Goal: Information Seeking & Learning: Compare options

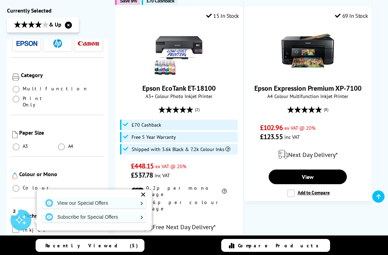
scroll to position [62, 0]
click at [16, 85] on span at bounding box center [16, 88] width 7 height 7
click at [23, 85] on input "radio" at bounding box center [23, 85] width 0 height 0
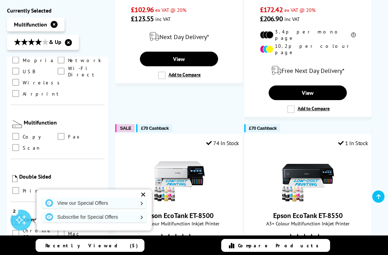
scroll to position [344, 0]
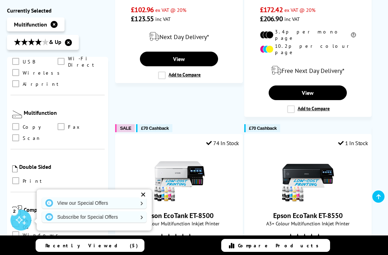
click at [15, 177] on span at bounding box center [15, 180] width 7 height 7
click at [22, 178] on input "checkbox" at bounding box center [22, 178] width 0 height 0
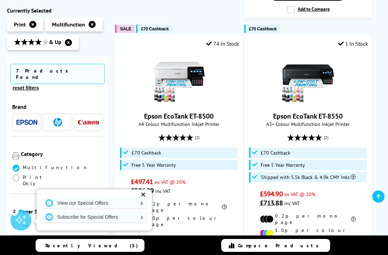
scroll to position [387, 0]
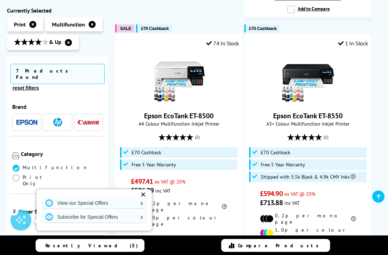
click at [144, 200] on div "✕" at bounding box center [143, 195] width 10 height 10
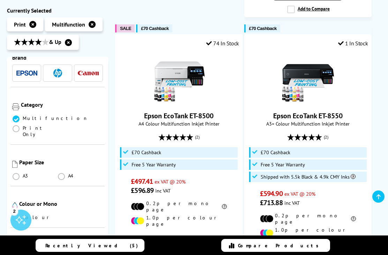
scroll to position [52, 0]
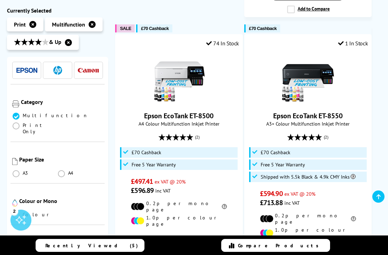
click at [14, 211] on ul "Colour" at bounding box center [57, 216] width 91 height 10
click at [16, 212] on span at bounding box center [16, 215] width 7 height 7
click at [23, 213] on input "radio" at bounding box center [23, 213] width 0 height 0
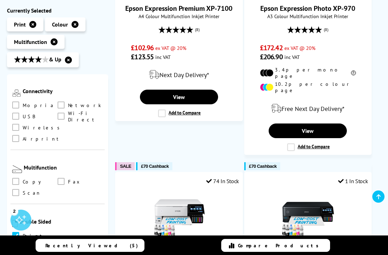
scroll to position [307, 0]
click at [16, 177] on span at bounding box center [15, 180] width 7 height 7
click at [22, 178] on input "checkbox" at bounding box center [22, 178] width 0 height 0
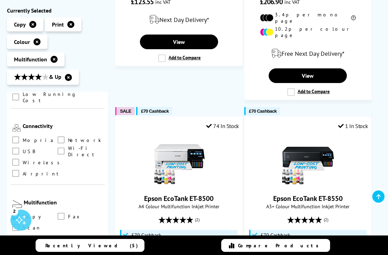
scroll to position [308, 0]
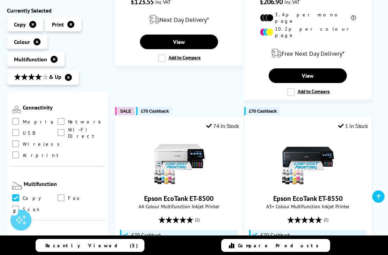
click at [16, 206] on span at bounding box center [15, 209] width 7 height 7
click at [22, 207] on input "checkbox" at bounding box center [22, 207] width 0 height 0
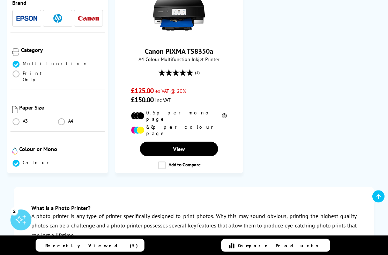
scroll to position [947, 0]
click at [20, 201] on label at bounding box center [16, 205] width 9 height 8
click at [22, 202] on input "checkbox" at bounding box center [22, 202] width 0 height 0
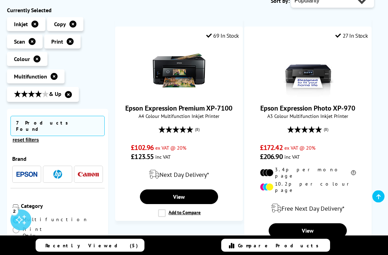
scroll to position [150, 0]
click at [181, 197] on link "View" at bounding box center [179, 196] width 78 height 15
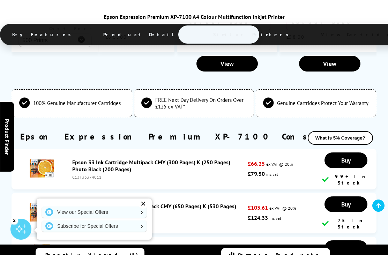
scroll to position [2000, 0]
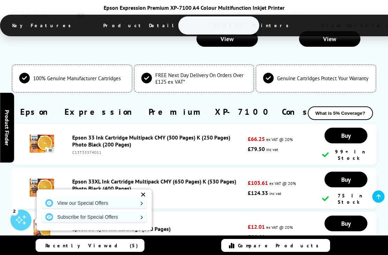
scroll to position [2022, 0]
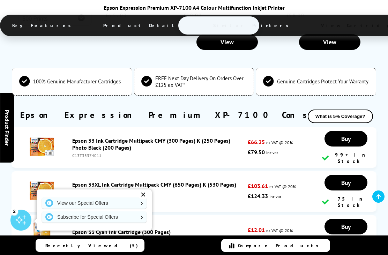
click at [44, 179] on img at bounding box center [42, 191] width 24 height 24
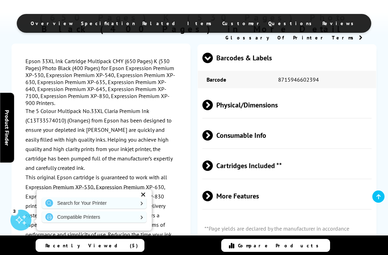
scroll to position [797, 0]
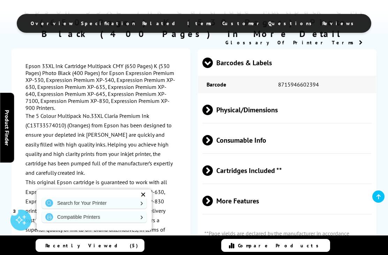
click at [318, 172] on span "Cartridges Included **" at bounding box center [286, 170] width 169 height 26
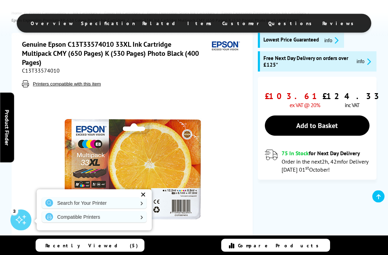
scroll to position [0, 0]
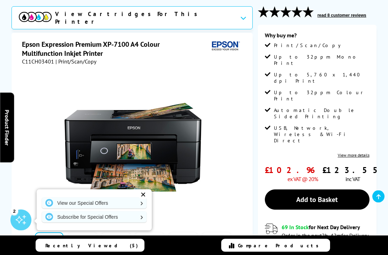
scroll to position [75, 0]
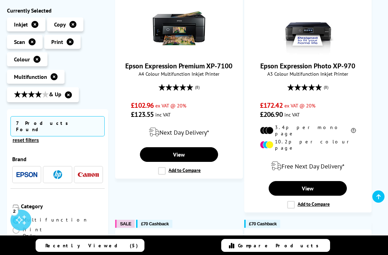
scroll to position [193, 0]
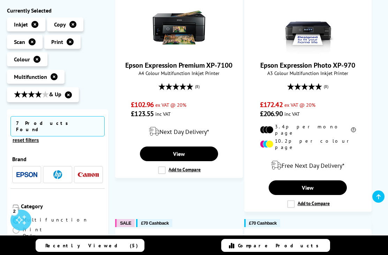
click at [322, 252] on link "Compare Products" at bounding box center [275, 245] width 109 height 13
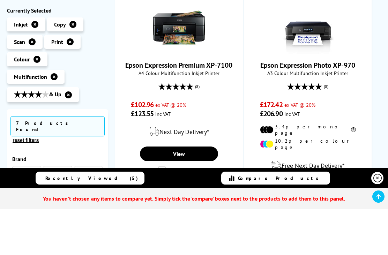
click at [299, 184] on link "View" at bounding box center [308, 187] width 78 height 15
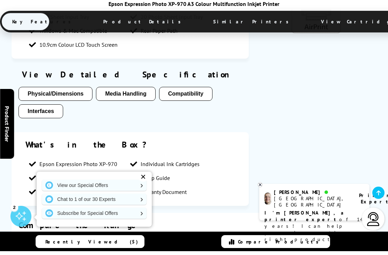
scroll to position [675, 0]
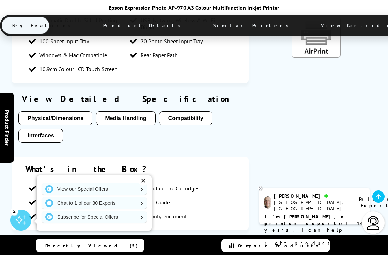
click at [75, 111] on button "Physical/Dimensions" at bounding box center [55, 118] width 74 height 14
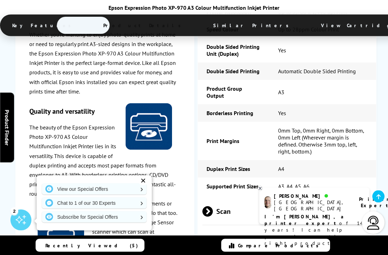
scroll to position [1065, 0]
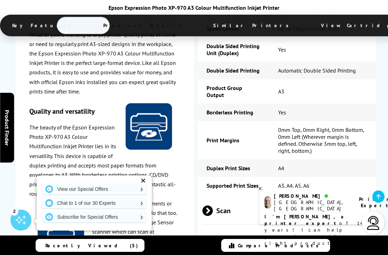
click at [139, 186] on div "✕" at bounding box center [143, 181] width 10 height 10
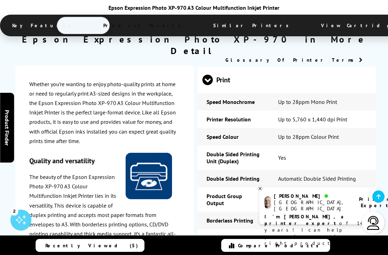
scroll to position [955, 0]
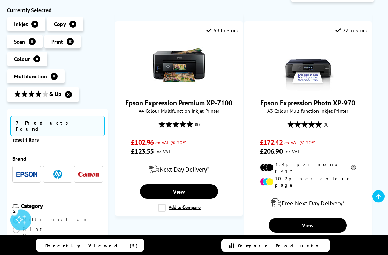
scroll to position [161, 0]
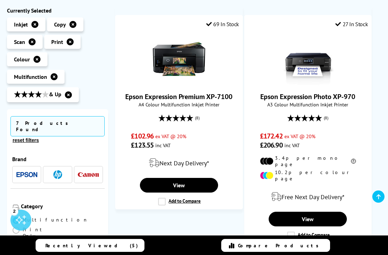
click at [324, 93] on link "Epson Expression Photo XP-970" at bounding box center [307, 96] width 95 height 9
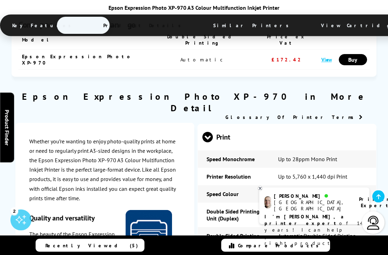
scroll to position [901, 0]
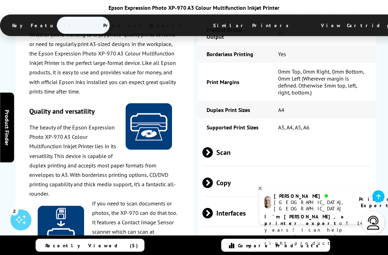
click at [355, 140] on span "Scan" at bounding box center [286, 153] width 169 height 26
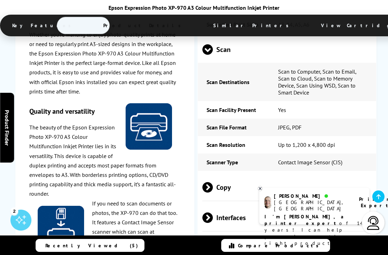
scroll to position [1234, 0]
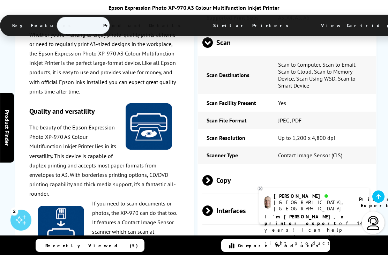
click at [357, 167] on span "Copy" at bounding box center [286, 180] width 169 height 26
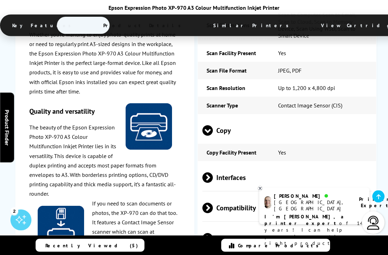
click at [353, 165] on span "Interfaces" at bounding box center [286, 178] width 169 height 26
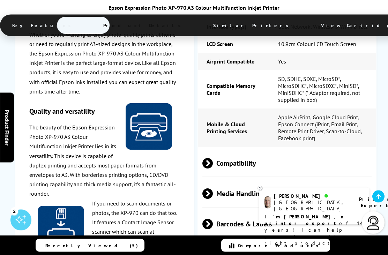
scroll to position [1465, 0]
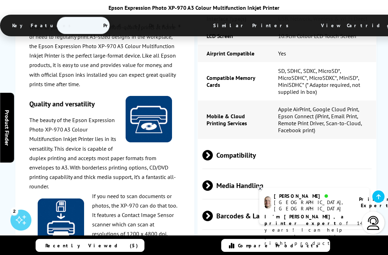
click at [347, 142] on span "Compatibility" at bounding box center [286, 155] width 169 height 26
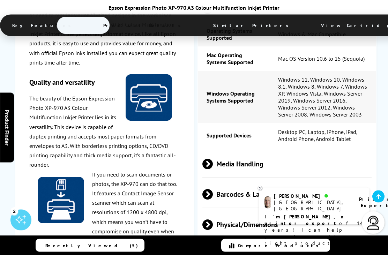
click at [367, 151] on span "Media Handling" at bounding box center [286, 164] width 169 height 26
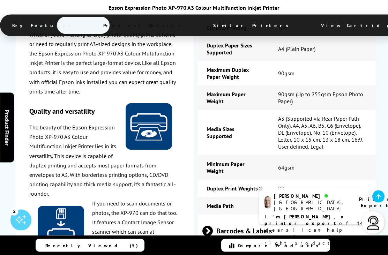
scroll to position [1842, 0]
click at [261, 191] on icon at bounding box center [260, 188] width 5 height 5
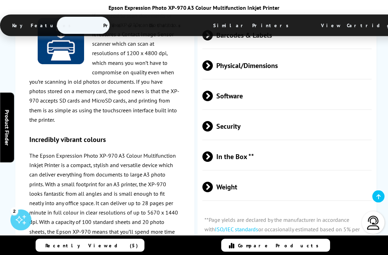
scroll to position [2036, 0]
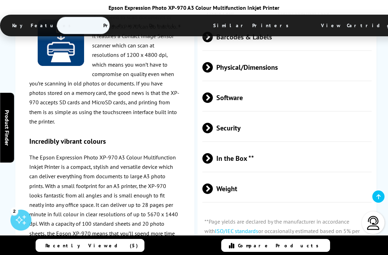
click at [371, 69] on span "Physical/Dimensions" at bounding box center [286, 67] width 169 height 26
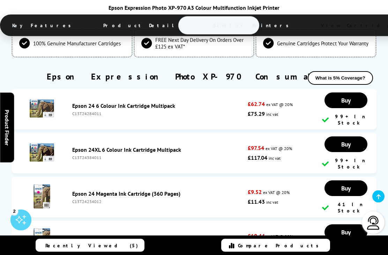
scroll to position [2753, 0]
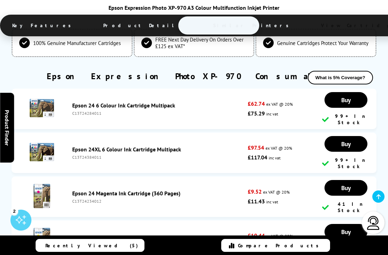
click at [127, 102] on link "Epson 24 6 Colour Ink Cartridge Multipack" at bounding box center [123, 105] width 103 height 7
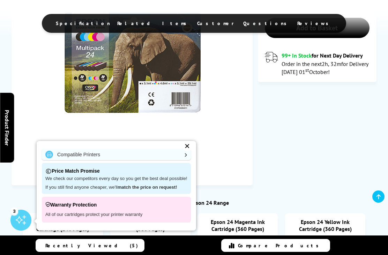
click at [187, 160] on link "Compatible Printers" at bounding box center [116, 154] width 149 height 11
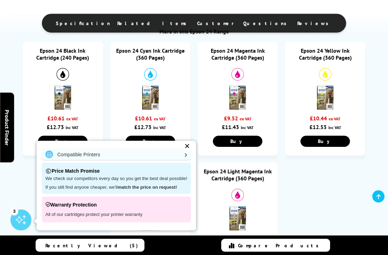
scroll to position [589, 0]
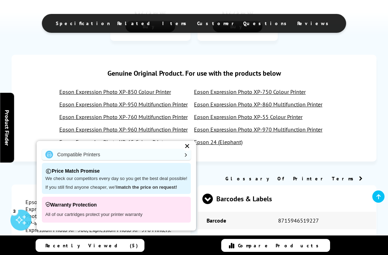
click at [188, 151] on div "✕" at bounding box center [188, 146] width 10 height 10
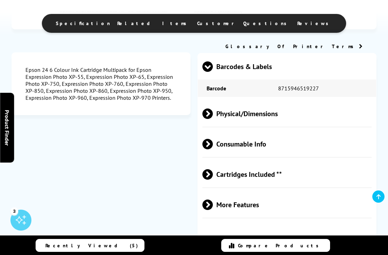
scroll to position [722, 0]
click at [305, 184] on span "Cartridges Included **" at bounding box center [286, 174] width 169 height 26
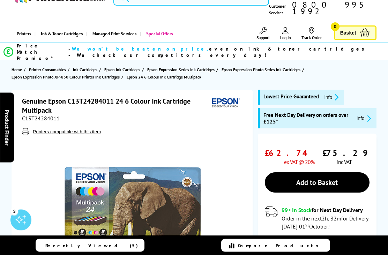
scroll to position [0, 0]
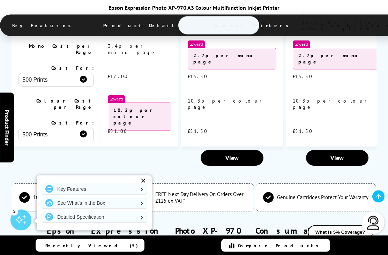
scroll to position [1943, 0]
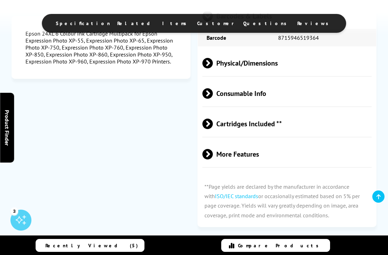
scroll to position [773, 0]
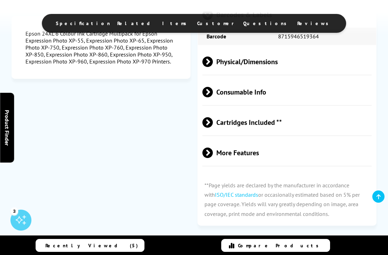
click at [315, 126] on span "Cartridges Included **" at bounding box center [286, 122] width 169 height 26
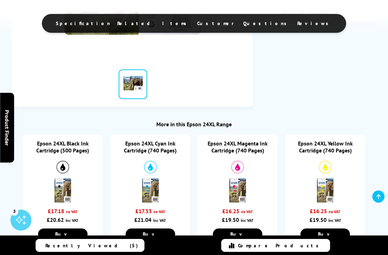
scroll to position [256, 0]
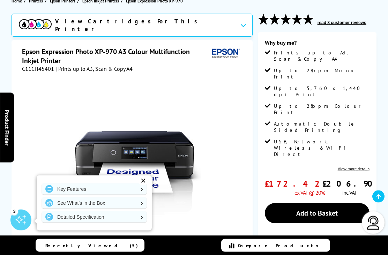
scroll to position [97, 0]
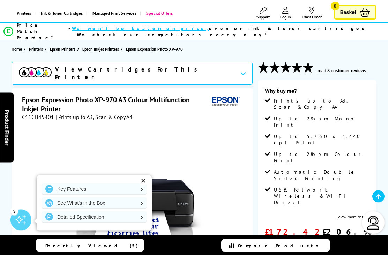
click at [345, 68] on button "read 8 customer reviews" at bounding box center [341, 71] width 53 height 6
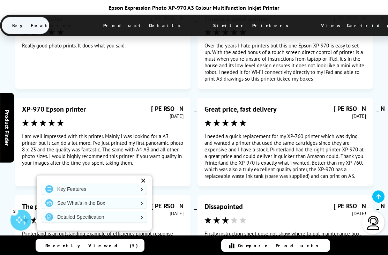
scroll to position [4195, 0]
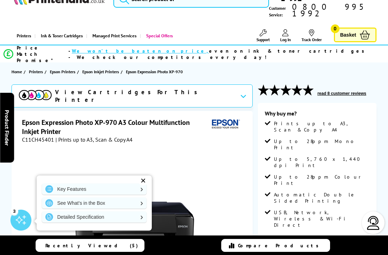
scroll to position [25, 0]
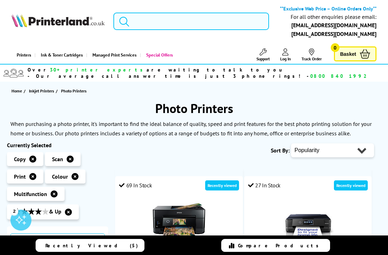
click at [151, 20] on input "search" at bounding box center [191, 21] width 156 height 17
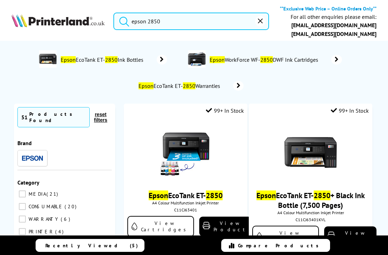
type input "epson 2850"
click at [122, 20] on button "submit" at bounding box center [122, 20] width 17 height 15
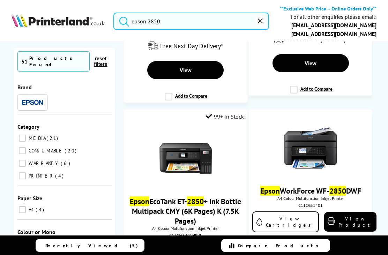
scroll to position [366, 0]
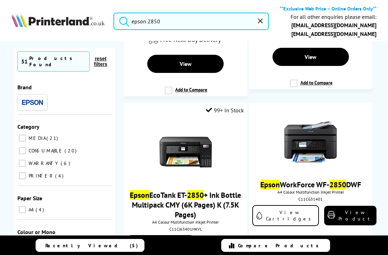
click at [372, 114] on li "Epson WorkForce WF- 2850 DWF A4 Colour Multifunction Inkjet Printer C11CG31401 …" at bounding box center [311, 214] width 124 height 222
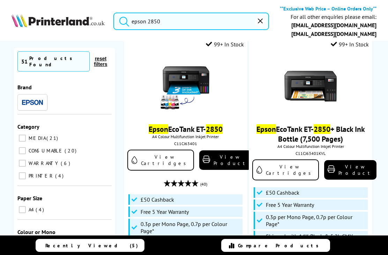
scroll to position [66, 0]
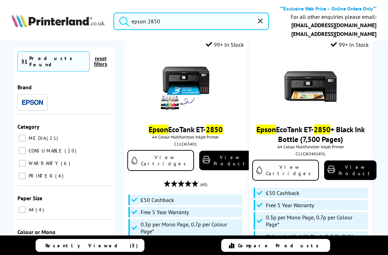
click at [194, 101] on img at bounding box center [185, 86] width 52 height 52
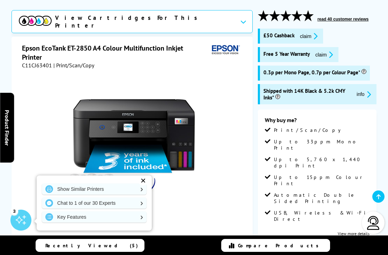
scroll to position [100, 0]
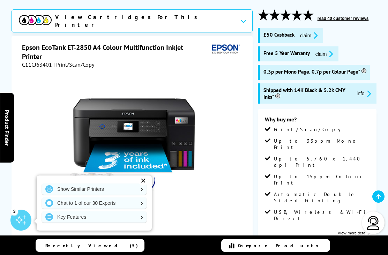
click at [365, 90] on icon "promo-description" at bounding box center [368, 93] width 6 height 7
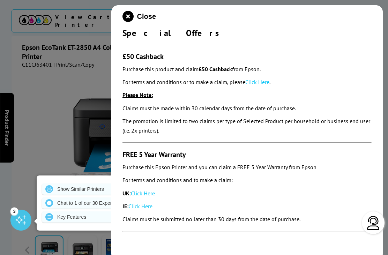
scroll to position [0, 0]
click at [133, 16] on icon "close modal" at bounding box center [127, 16] width 11 height 11
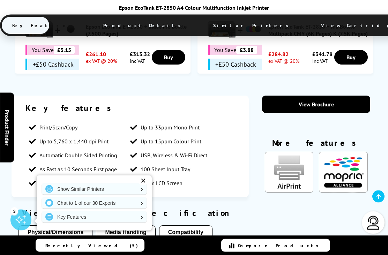
scroll to position [557, 0]
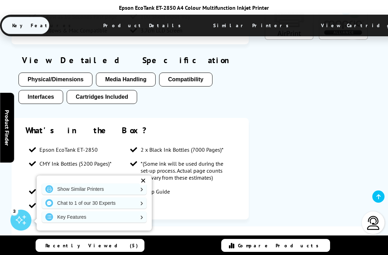
click at [131, 73] on button "Media Handling" at bounding box center [125, 80] width 59 height 14
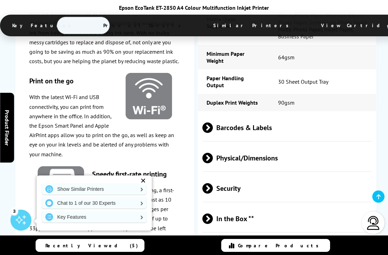
scroll to position [1631, 0]
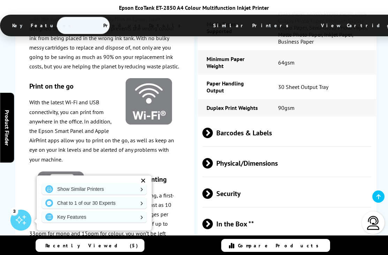
click at [339, 120] on span "Barcodes & Labels" at bounding box center [286, 133] width 169 height 26
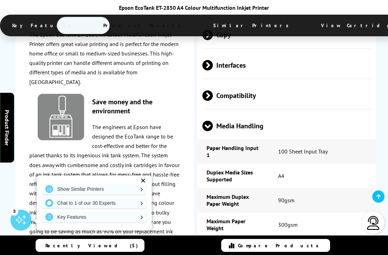
scroll to position [1341, 0]
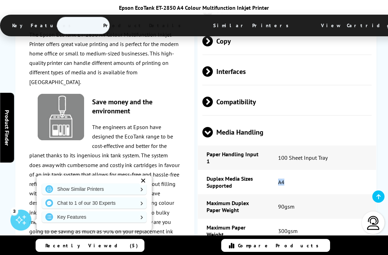
click at [372, 170] on td "A4" at bounding box center [322, 182] width 107 height 24
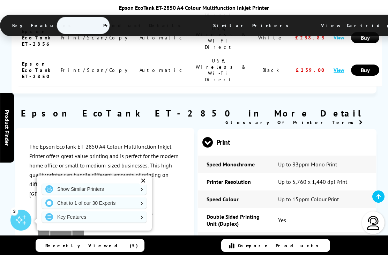
scroll to position [991, 0]
click at [147, 186] on div "✕" at bounding box center [143, 181] width 10 height 10
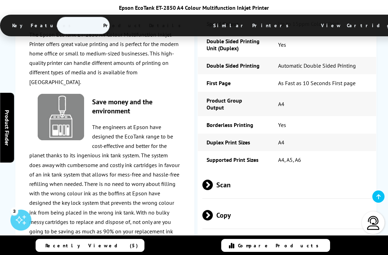
scroll to position [1156, 0]
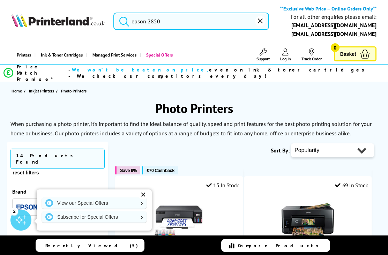
click at [226, 18] on input "epson 2850" at bounding box center [191, 21] width 156 height 17
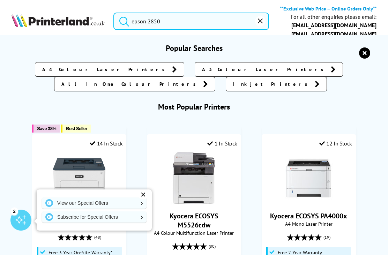
click at [122, 20] on button "submit" at bounding box center [122, 20] width 17 height 15
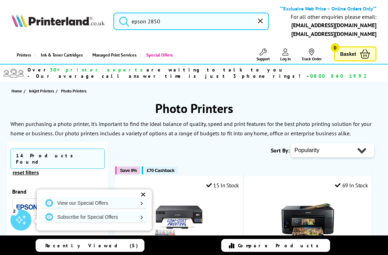
click at [170, 28] on input "epson 2850" at bounding box center [191, 21] width 156 height 17
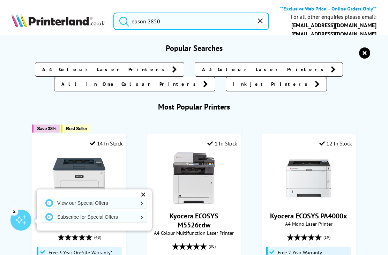
click at [255, 14] on input "epson 2850" at bounding box center [191, 21] width 156 height 17
click at [207, 24] on input "epson 2850" at bounding box center [191, 21] width 156 height 17
click at [143, 22] on input "epson 2850" at bounding box center [191, 21] width 156 height 17
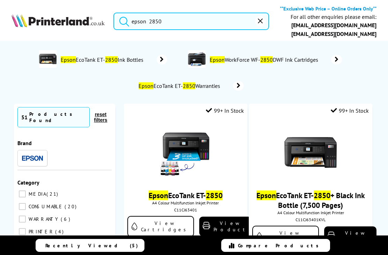
type input "epson 2850"
click at [98, 60] on span "Epson EcoTank ET- 2850 Ink Bottles" at bounding box center [103, 59] width 86 height 7
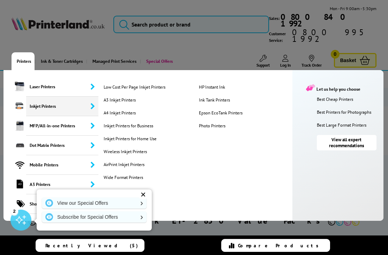
click at [236, 110] on link "Epson EcoTank Printers" at bounding box center [243, 113] width 93 height 6
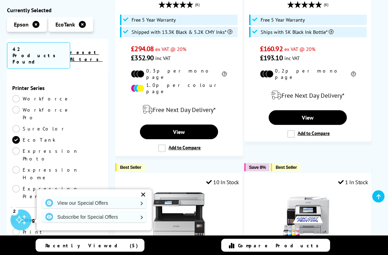
scroll to position [1162, 0]
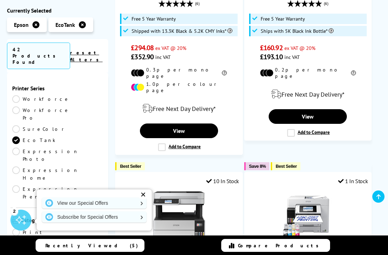
click at [63, 247] on link "Multifunction" at bounding box center [50, 251] width 76 height 8
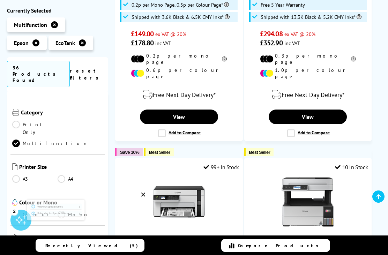
scroll to position [124, 0]
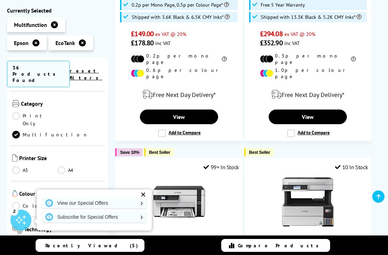
click at [16, 202] on link "Colour" at bounding box center [34, 206] width 45 height 8
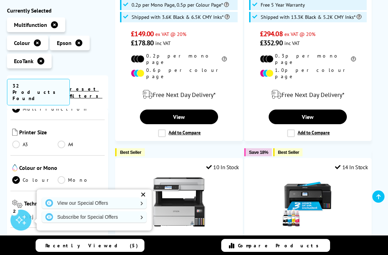
scroll to position [189, 0]
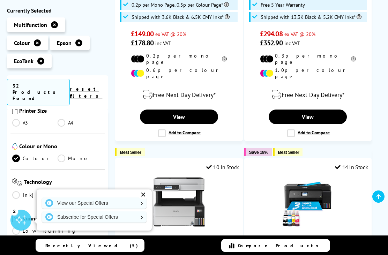
click at [15, 191] on link "Inkjet" at bounding box center [34, 195] width 45 height 8
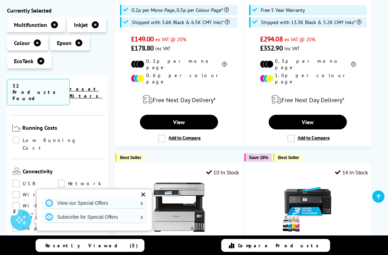
scroll to position [280, 0]
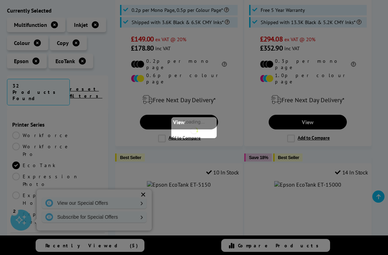
scroll to position [280, 0]
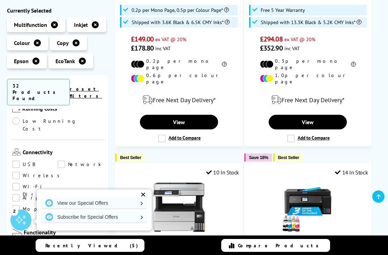
click at [66, 241] on link "Scan" at bounding box center [80, 245] width 45 height 8
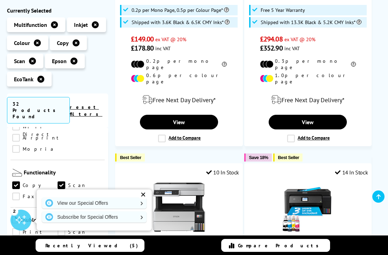
scroll to position [372, 0]
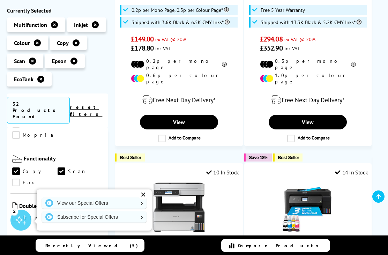
click at [18, 214] on link "Print" at bounding box center [34, 218] width 45 height 8
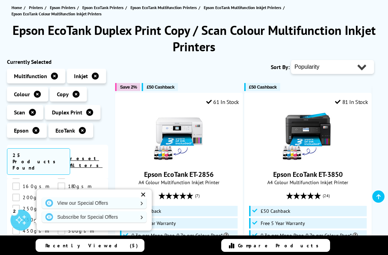
scroll to position [87, 0]
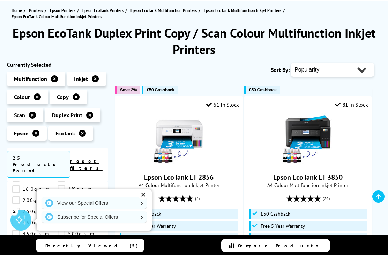
click at [355, 65] on select "Popularity Rating Price - Low to High Price - High to Low Running Costs - Low t…" at bounding box center [332, 70] width 83 height 14
select select "Price Descending"
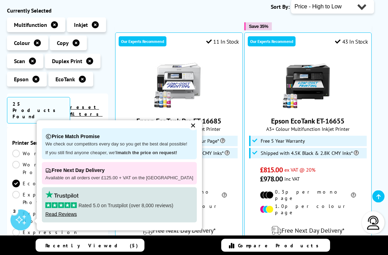
scroll to position [146, 0]
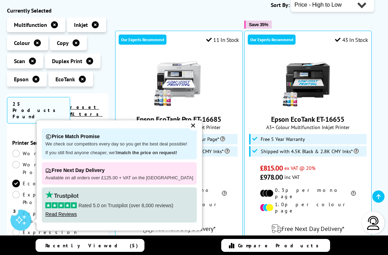
click at [191, 131] on div "✕" at bounding box center [193, 126] width 10 height 10
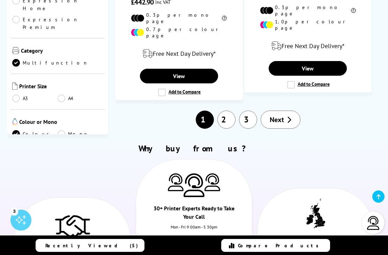
scroll to position [1695, 0]
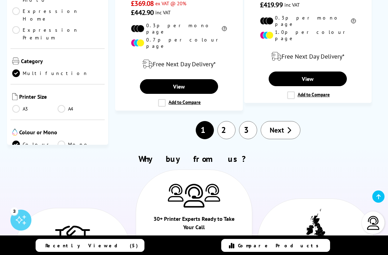
click at [284, 121] on link "Next" at bounding box center [281, 130] width 40 height 18
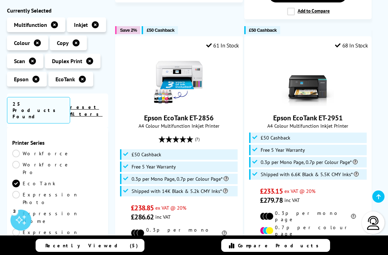
scroll to position [1326, 0]
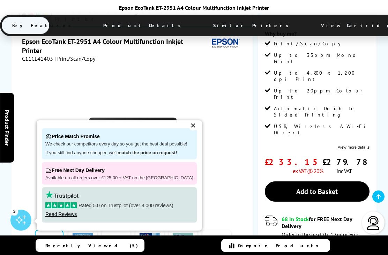
click at [181, 140] on img at bounding box center [133, 144] width 137 height 137
click at [188, 131] on div "✕" at bounding box center [193, 126] width 10 height 10
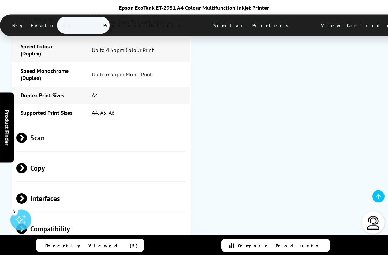
scroll to position [1260, 0]
click at [176, 125] on span "Scan" at bounding box center [100, 138] width 169 height 26
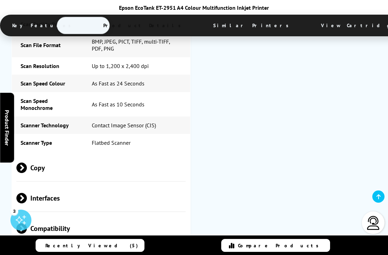
scroll to position [1432, 0]
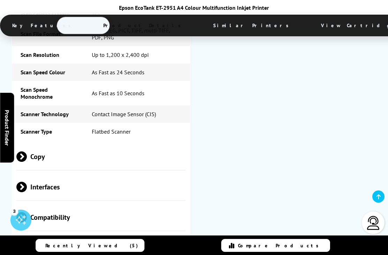
click at [164, 144] on span "Copy" at bounding box center [100, 157] width 169 height 26
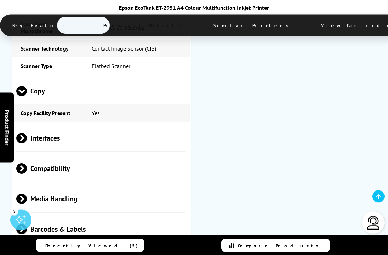
scroll to position [1515, 0]
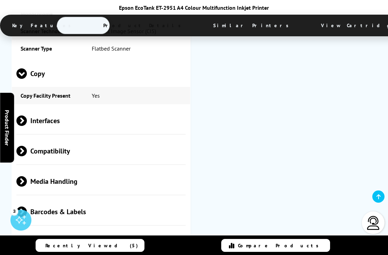
click at [168, 169] on span "Media Handling" at bounding box center [100, 182] width 169 height 26
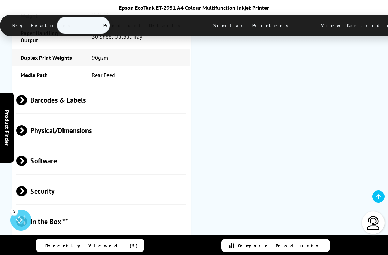
scroll to position [1883, 0]
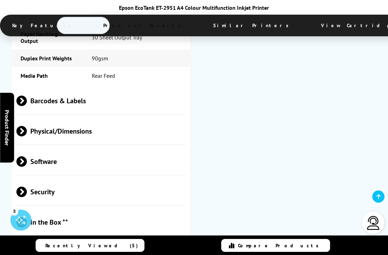
click at [126, 240] on span "Cartridges Included **" at bounding box center [100, 253] width 169 height 26
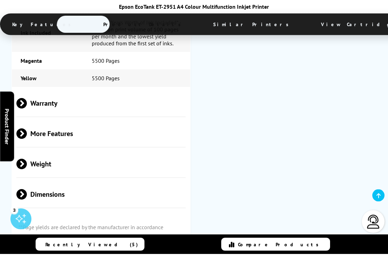
scroll to position [2136, 0]
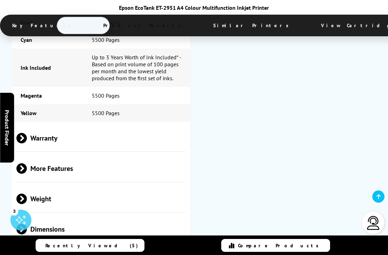
click at [166, 156] on span "More Features" at bounding box center [100, 169] width 169 height 26
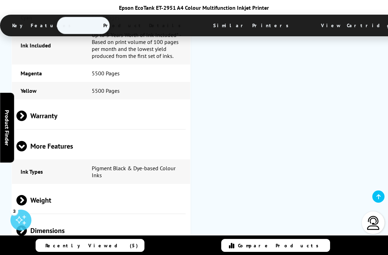
scroll to position [2153, 0]
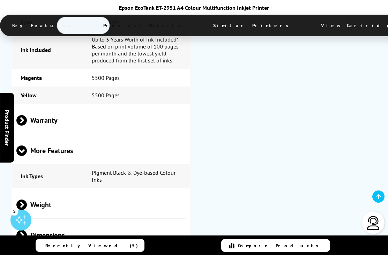
click at [173, 222] on span "Dimensions" at bounding box center [100, 235] width 169 height 26
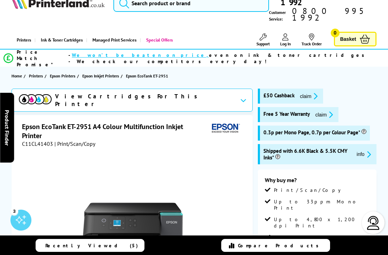
scroll to position [0, 0]
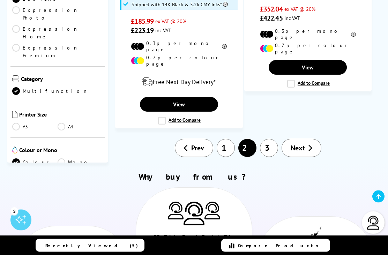
scroll to position [1808, 0]
click at [274, 139] on link "3" at bounding box center [269, 148] width 18 height 18
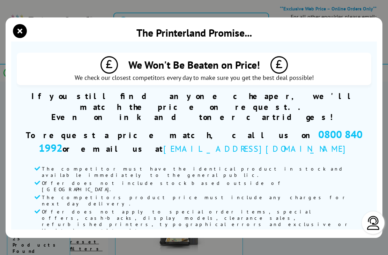
click at [21, 24] on icon "close modal" at bounding box center [20, 31] width 14 height 14
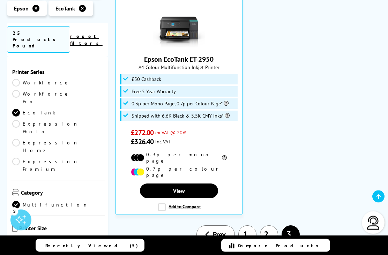
scroll to position [207, 0]
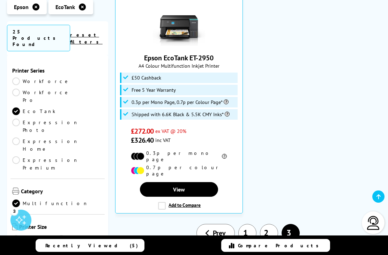
click at [192, 185] on link "View" at bounding box center [179, 189] width 78 height 15
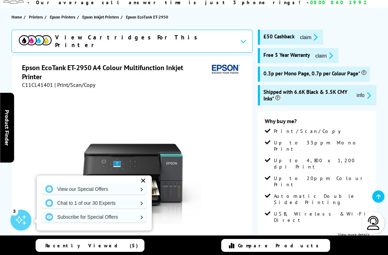
scroll to position [80, 0]
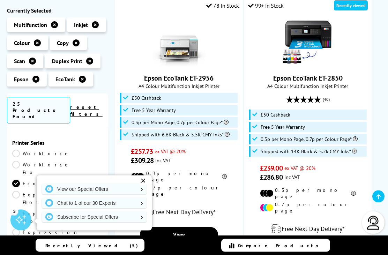
scroll to position [1068, 0]
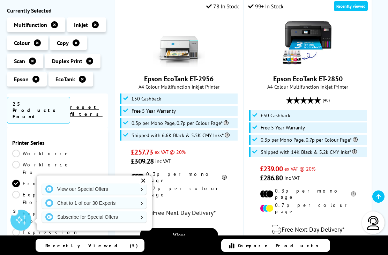
click at [301, 245] on link "View" at bounding box center [308, 252] width 78 height 15
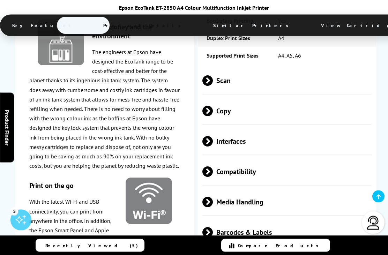
scroll to position [1271, 0]
click at [343, 189] on span "Media Handling" at bounding box center [286, 202] width 169 height 26
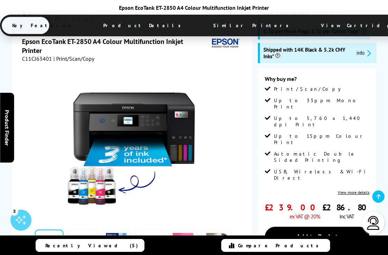
scroll to position [136, 0]
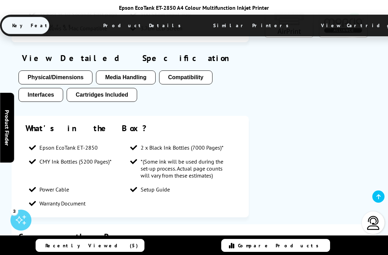
click at [112, 88] on button "Cartridges Included" at bounding box center [102, 95] width 70 height 14
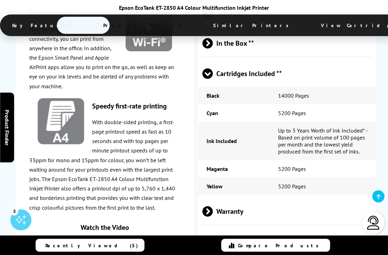
scroll to position [1814, 0]
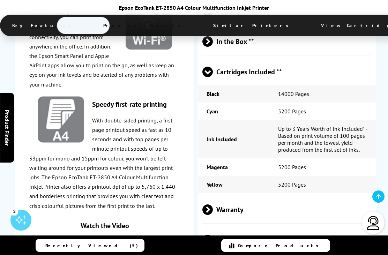
click at [334, 197] on span "Warranty" at bounding box center [286, 210] width 169 height 26
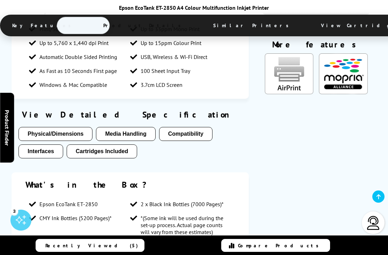
scroll to position [616, 0]
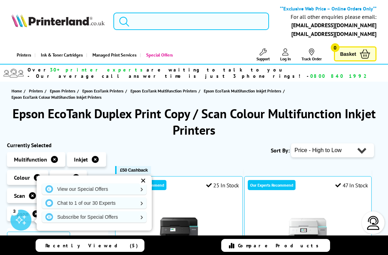
click at [153, 28] on input "search" at bounding box center [191, 21] width 156 height 17
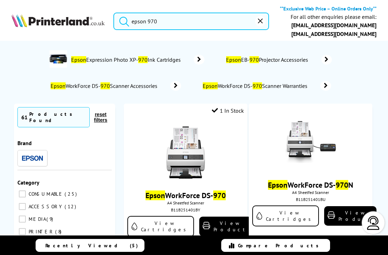
type input "epson 970"
click at [161, 59] on span "Epson Expression Photo XP- 970 Ink Cartridges" at bounding box center [126, 59] width 113 height 7
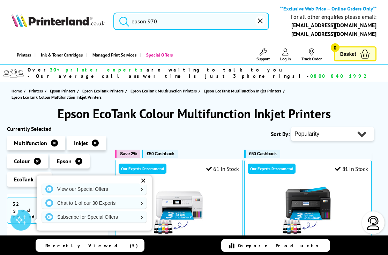
click at [216, 25] on input "epson 970" at bounding box center [191, 21] width 156 height 17
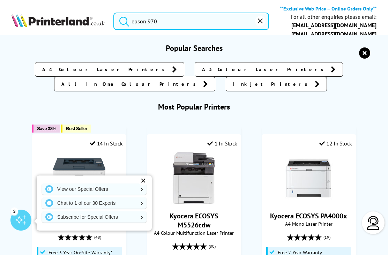
click at [122, 20] on button "submit" at bounding box center [122, 20] width 17 height 15
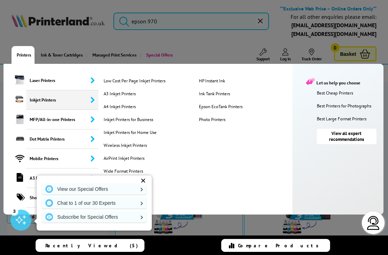
click at [220, 121] on link "Photo Printers" at bounding box center [243, 120] width 93 height 6
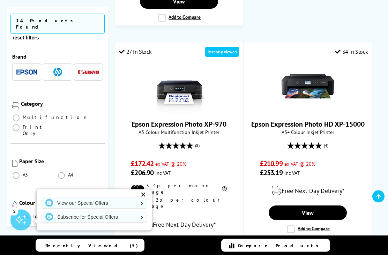
scroll to position [419, 0]
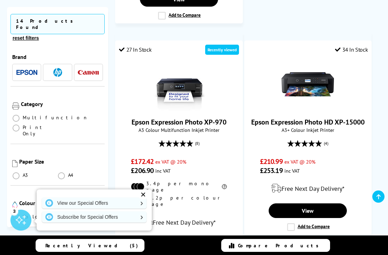
click at [187, 88] on img at bounding box center [179, 84] width 52 height 52
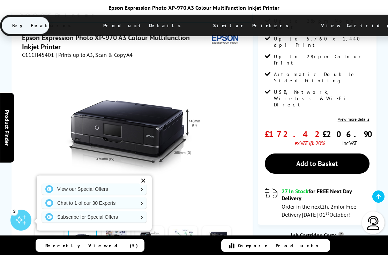
scroll to position [147, 0]
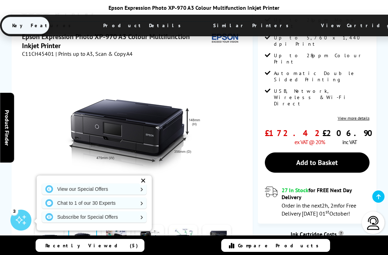
click at [115, 224] on link at bounding box center [116, 239] width 29 height 30
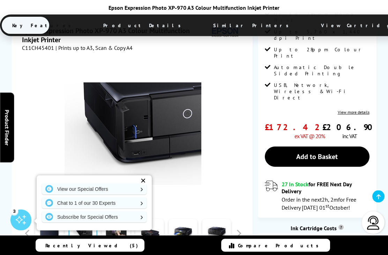
scroll to position [153, 0]
click at [142, 186] on div "✕" at bounding box center [143, 181] width 10 height 10
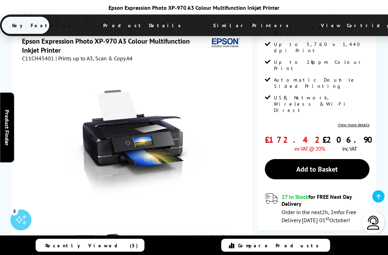
scroll to position [140, 0]
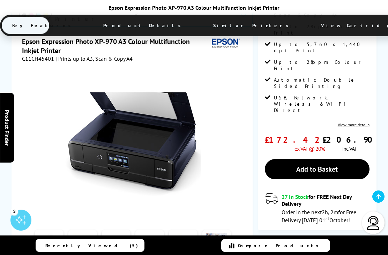
click at [230, 230] on link at bounding box center [216, 245] width 29 height 30
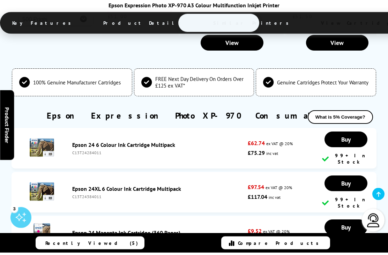
scroll to position [1951, 0]
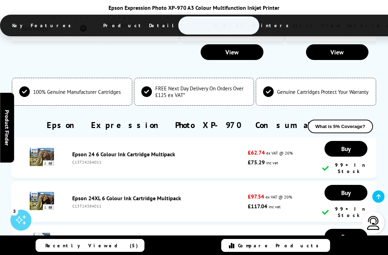
click at [121, 195] on link "Epson 24XL 6 Colour Ink Cartridge Multipack" at bounding box center [126, 198] width 109 height 7
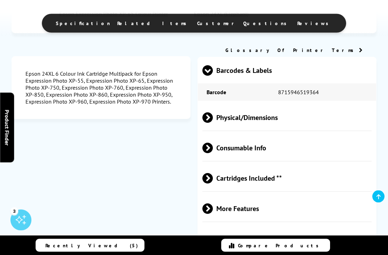
scroll to position [717, 0]
click at [271, 187] on span "Cartridges Included **" at bounding box center [286, 178] width 169 height 26
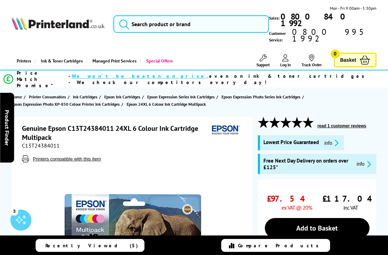
scroll to position [0, 0]
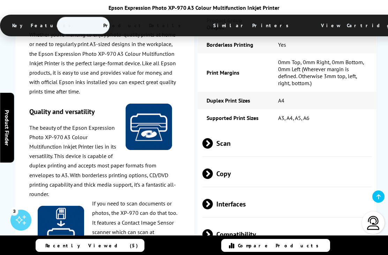
scroll to position [1228, 0]
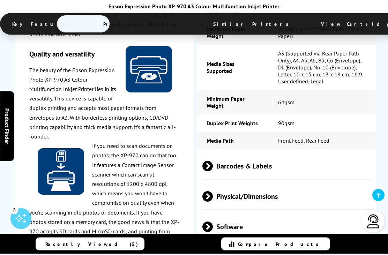
scroll to position [1601, 0]
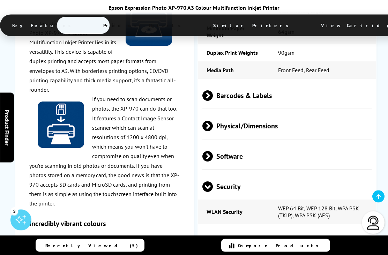
click at [343, 228] on span "In the Box **" at bounding box center [286, 241] width 169 height 26
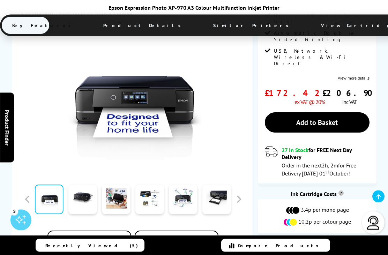
scroll to position [188, 0]
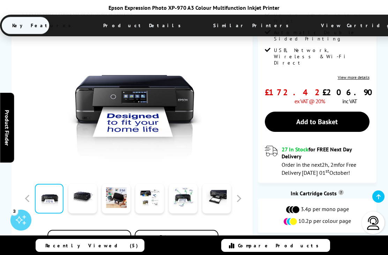
click at [20, 231] on div "3" at bounding box center [20, 220] width 21 height 21
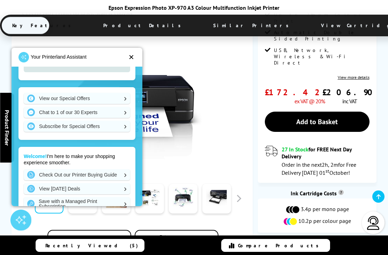
click at [123, 104] on link "View our Special Offers" at bounding box center [77, 98] width 106 height 11
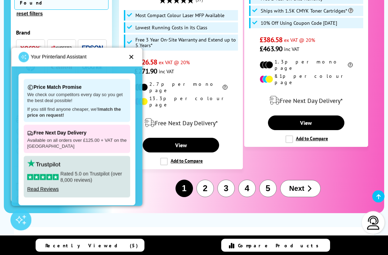
scroll to position [1758, 0]
click at [271, 180] on button "5" at bounding box center [267, 188] width 17 height 17
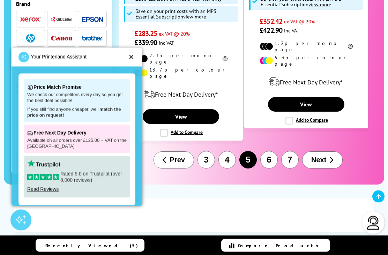
scroll to position [1683, 0]
click at [269, 151] on button "6" at bounding box center [268, 159] width 17 height 17
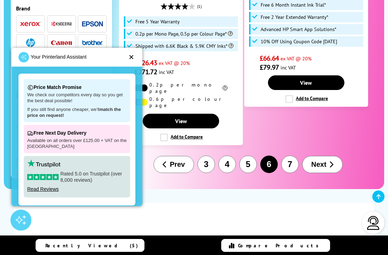
scroll to position [1549, 0]
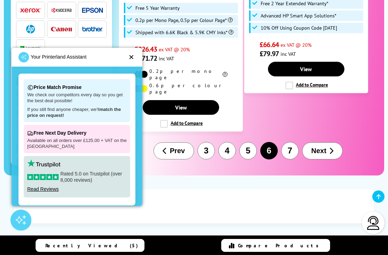
click at [290, 142] on button "7" at bounding box center [289, 150] width 17 height 17
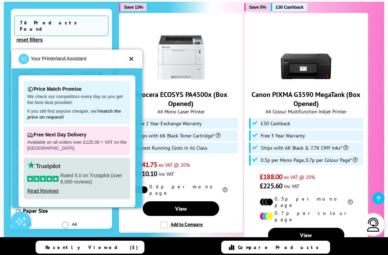
scroll to position [204, 0]
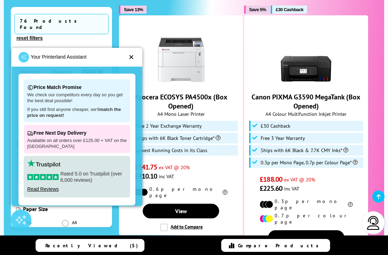
click at [311, 65] on img at bounding box center [306, 59] width 52 height 52
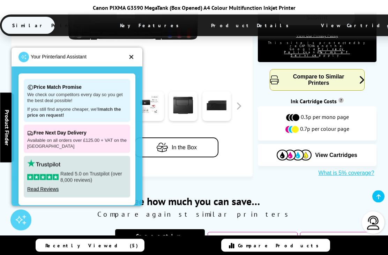
scroll to position [419, 0]
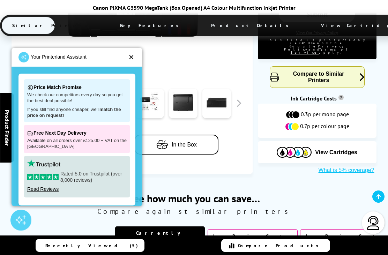
click at [133, 61] on div "✕" at bounding box center [131, 57] width 6 height 7
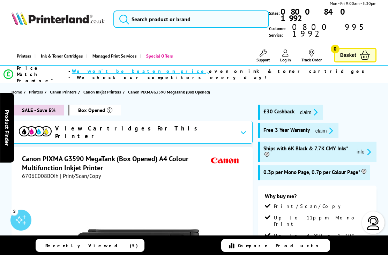
scroll to position [0, 0]
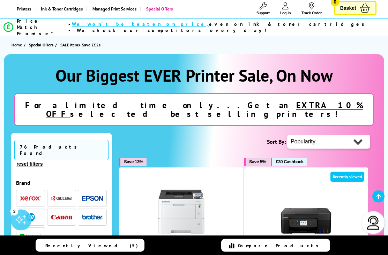
scroll to position [40, 0]
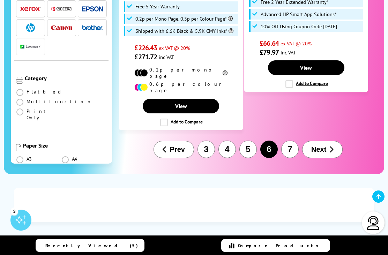
scroll to position [1539, 0]
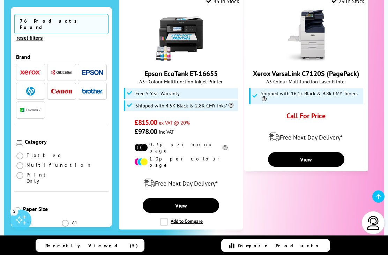
scroll to position [489, 0]
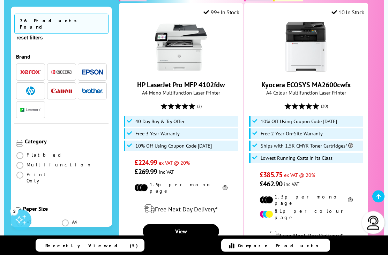
scroll to position [1073, 0]
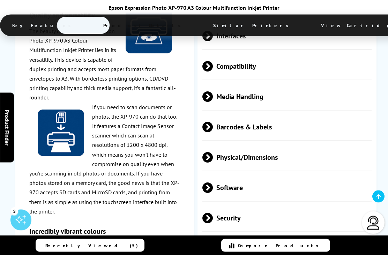
scroll to position [1305, 0]
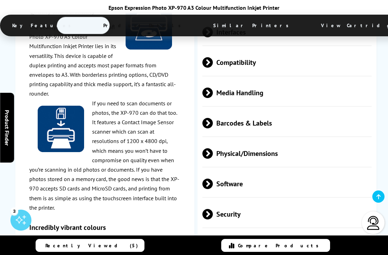
click at [311, 232] on span "In the Box **" at bounding box center [286, 245] width 169 height 26
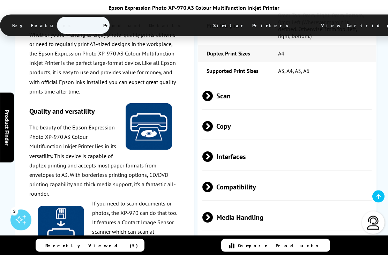
scroll to position [1180, 0]
click at [347, 144] on span "Interfaces" at bounding box center [286, 157] width 169 height 26
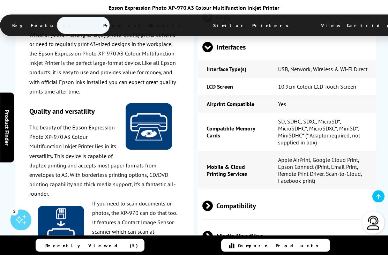
scroll to position [1290, 0]
click at [361, 193] on span "Compatibility" at bounding box center [286, 206] width 169 height 26
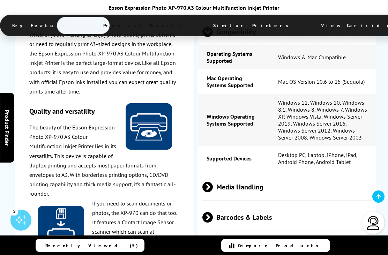
click at [343, 174] on span "Media Handling" at bounding box center [286, 187] width 169 height 26
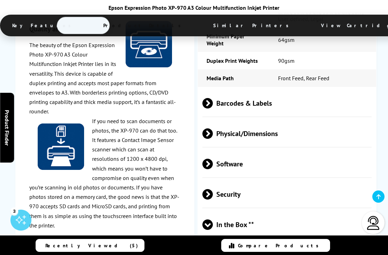
scroll to position [1849, 0]
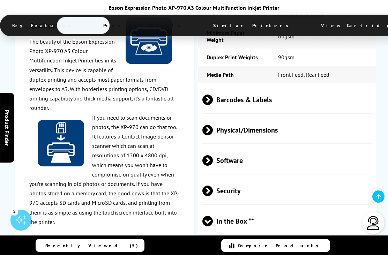
click at [356, 157] on span "Software" at bounding box center [286, 161] width 169 height 26
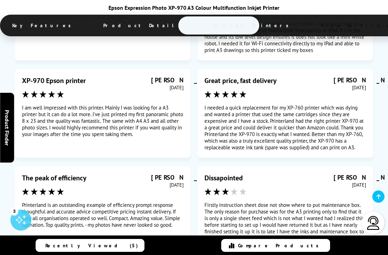
scroll to position [4845, 0]
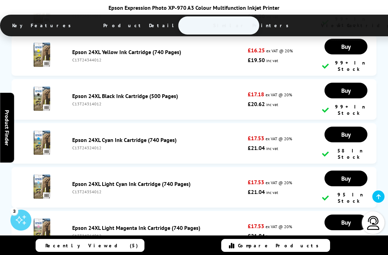
scroll to position [2875, 0]
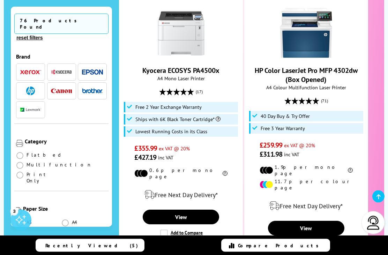
scroll to position [801, 0]
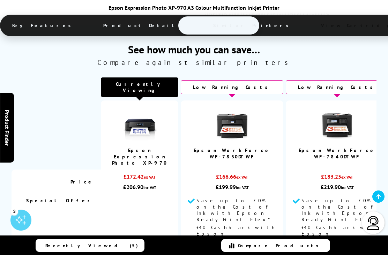
scroll to position [1628, 0]
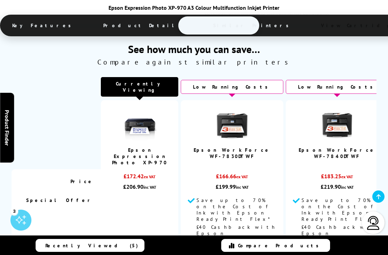
click at [348, 197] on span "Save up to 70% on the Cost of Ink with Epson ReadyPrint Flex*" at bounding box center [338, 209] width 75 height 25
click at [348, 107] on img at bounding box center [337, 124] width 35 height 35
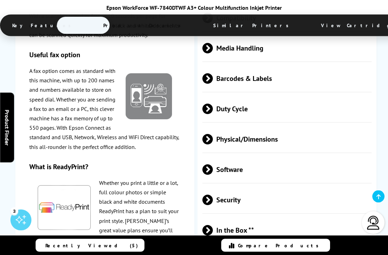
scroll to position [1638, 0]
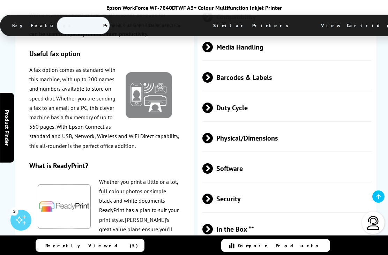
click at [309, 216] on span "In the Box **" at bounding box center [286, 229] width 169 height 26
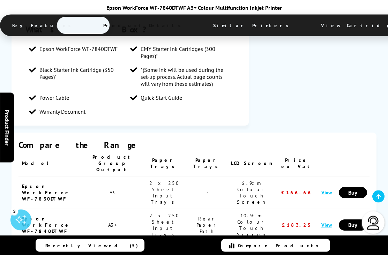
scroll to position [932, 0]
